Goal: Information Seeking & Learning: Learn about a topic

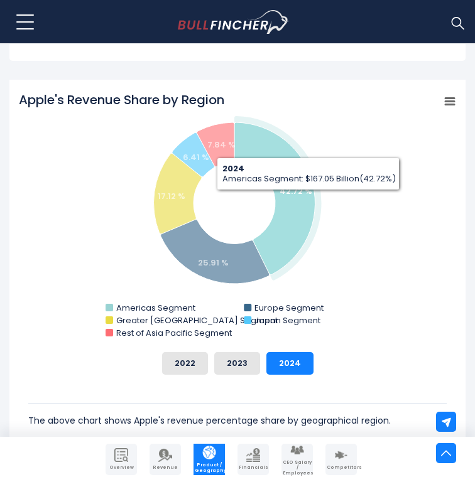
scroll to position [458, 0]
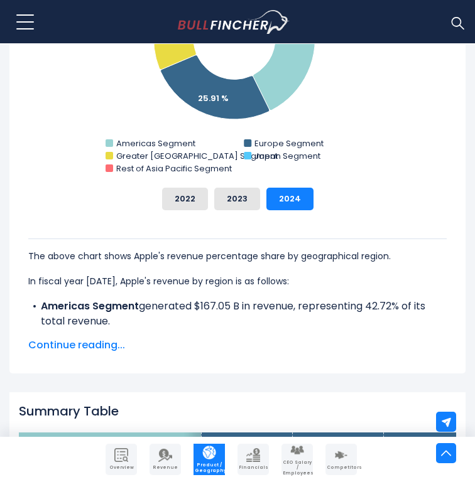
scroll to position [629, 0]
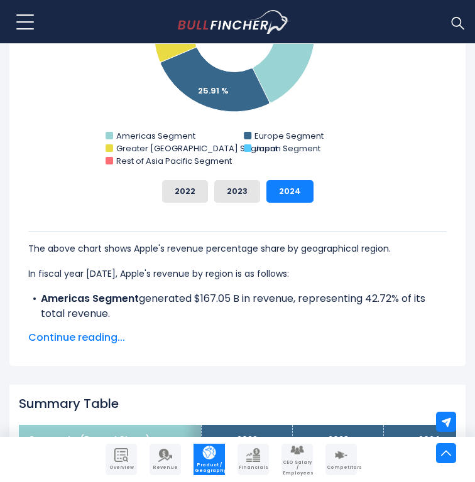
click at [114, 337] on span "Continue reading..." at bounding box center [237, 337] width 418 height 15
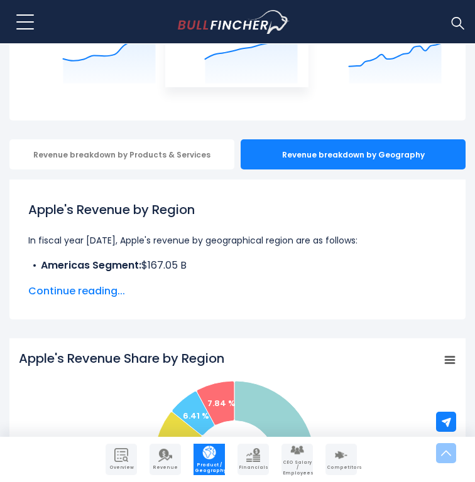
scroll to position [210, 0]
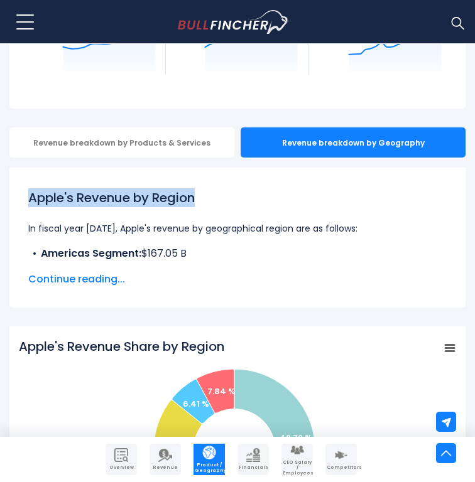
drag, startPoint x: 196, startPoint y: 200, endPoint x: -5, endPoint y: 205, distance: 201.6
click at [0, 205] on html "Overview Revenue Product / Geography" at bounding box center [237, 31] width 475 height 482
copy h1 "Apple's Revenue by Region"
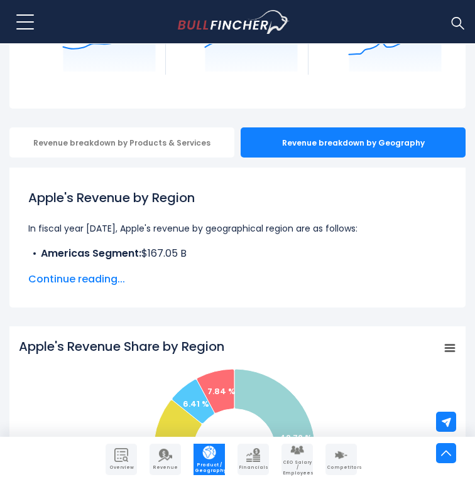
click at [114, 276] on span "Continue reading..." at bounding box center [237, 279] width 418 height 15
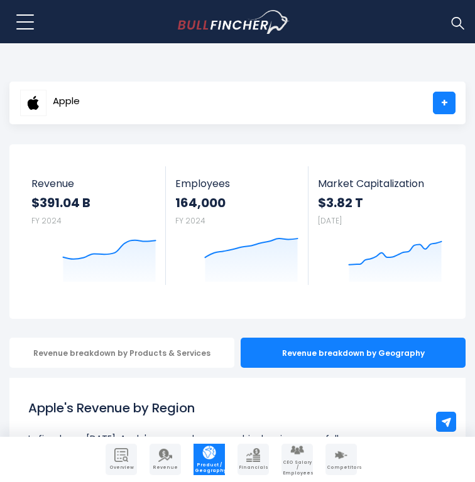
scroll to position [0, 0]
click at [457, 108] on div "Apple +" at bounding box center [237, 103] width 456 height 43
click at [448, 105] on link "+" at bounding box center [443, 103] width 23 height 23
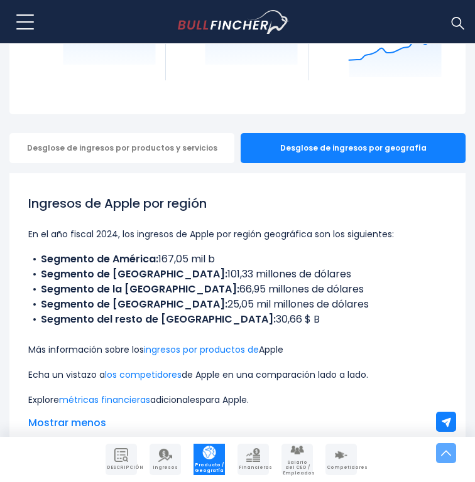
scroll to position [218, 0]
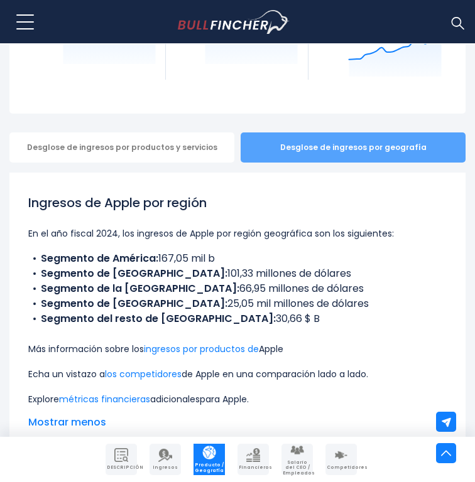
click at [285, 147] on div "Desglose de ingresos por geografía" at bounding box center [352, 147] width 225 height 30
click at [294, 156] on div "Desglose de ingresos por geografía" at bounding box center [352, 147] width 225 height 30
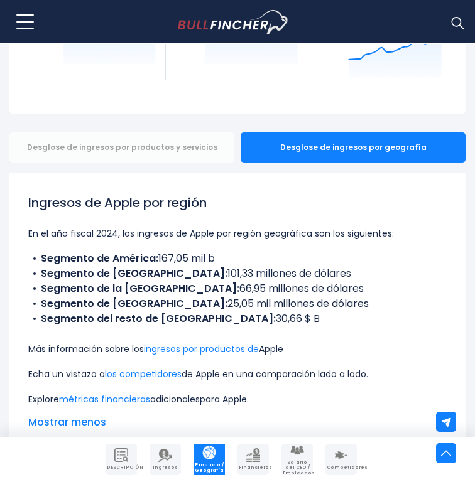
click at [186, 146] on div "Desglose de ingresos por productos y servicios" at bounding box center [121, 147] width 225 height 30
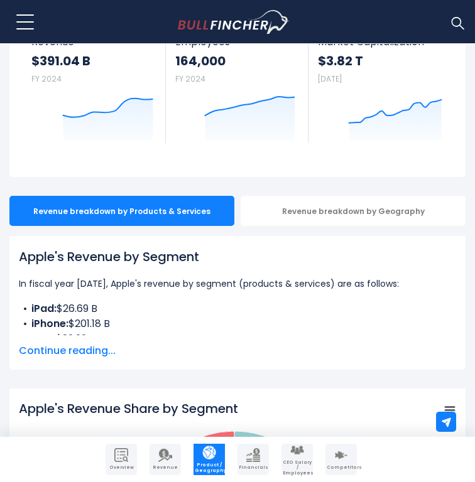
scroll to position [144, 0]
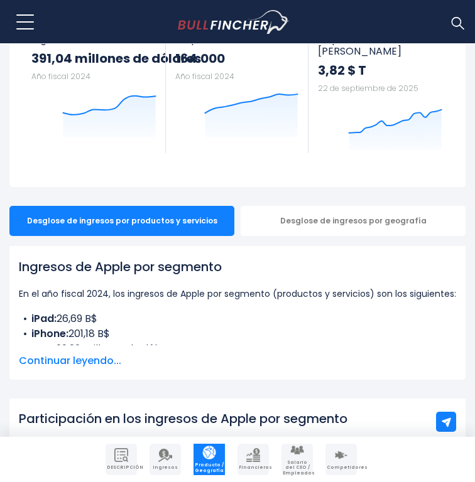
click at [89, 360] on span "Continuar leyendo..." at bounding box center [237, 360] width 437 height 15
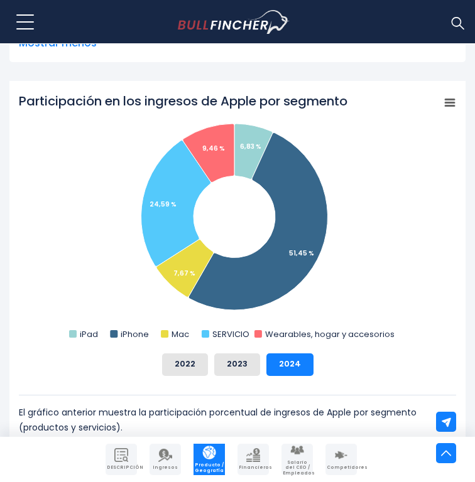
scroll to position [594, 0]
